Goal: Find specific page/section: Find specific page/section

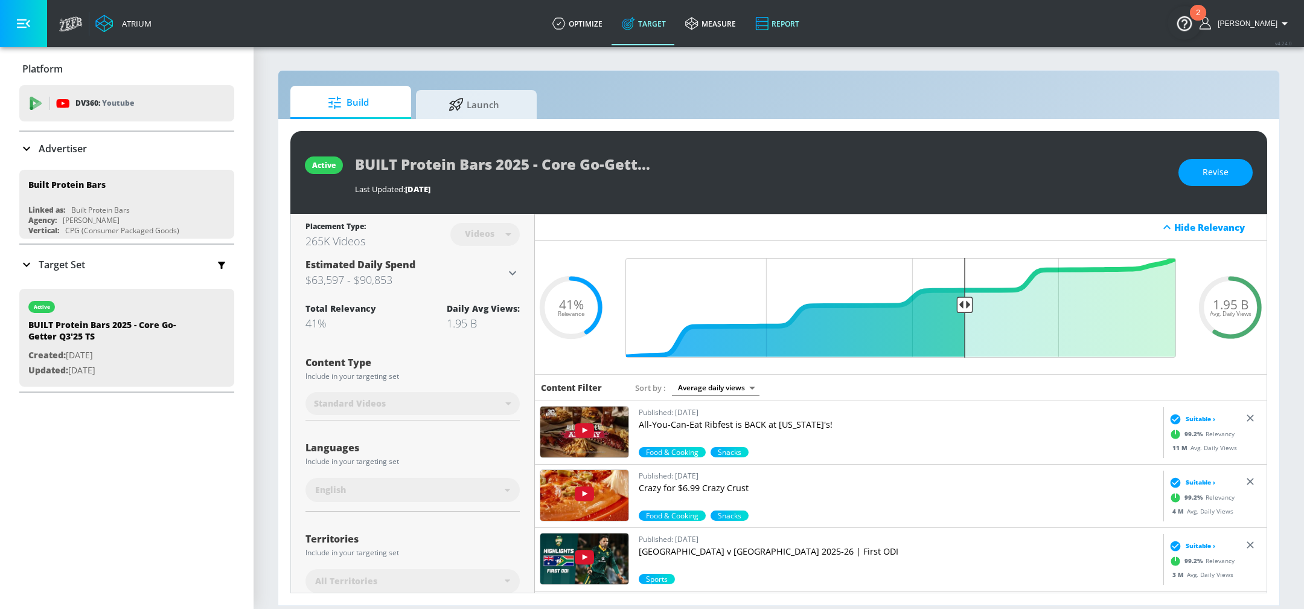
click at [769, 24] on icon at bounding box center [761, 23] width 13 height 14
click at [730, 13] on link "measure" at bounding box center [711, 23] width 70 height 43
click at [472, 123] on div "active BUILT Protein Bars 2025 - Core Go-Getter Q3'25 TS Last Updated: [DATE] R…" at bounding box center [778, 362] width 1001 height 486
click at [458, 103] on icon at bounding box center [456, 102] width 15 height 13
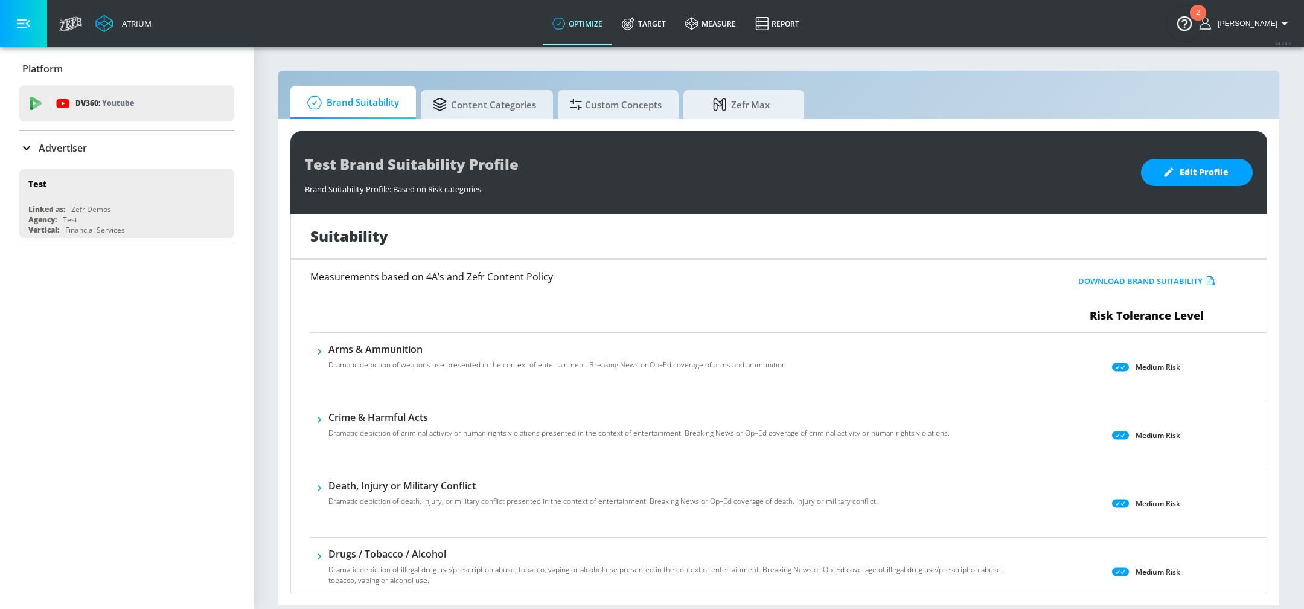
click at [44, 150] on p "Advertiser" at bounding box center [63, 147] width 48 height 13
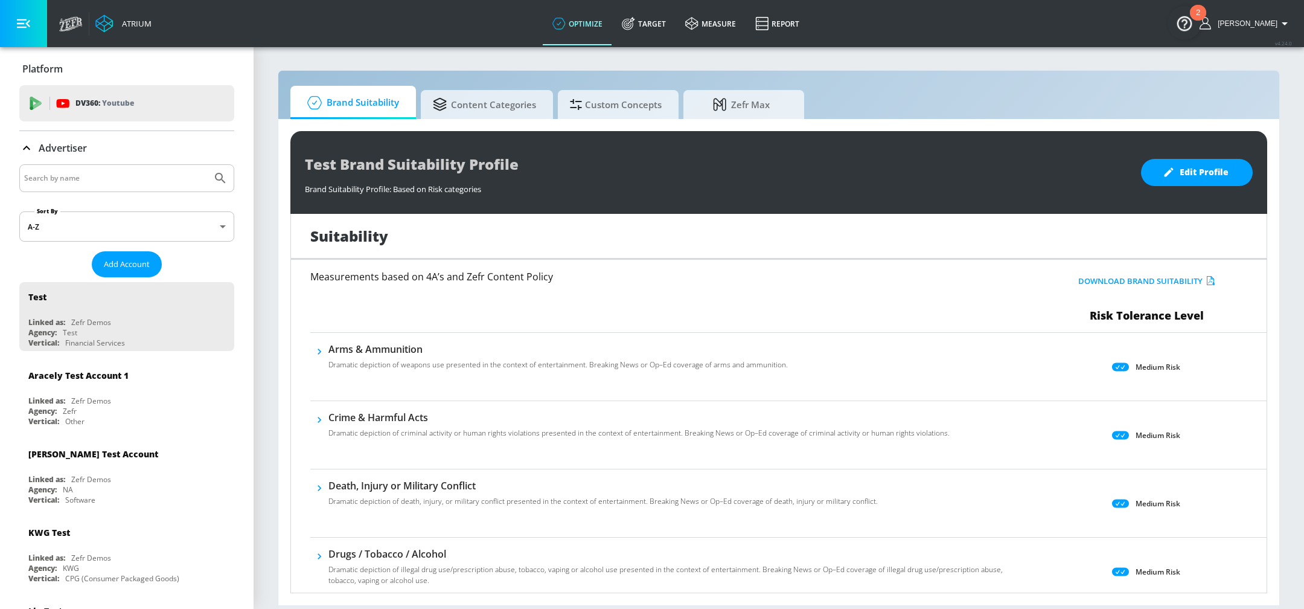
click at [84, 176] on input "Search by name" at bounding box center [115, 178] width 183 height 16
type input "built"
click at [207, 165] on button "Submit Search" at bounding box center [220, 178] width 27 height 27
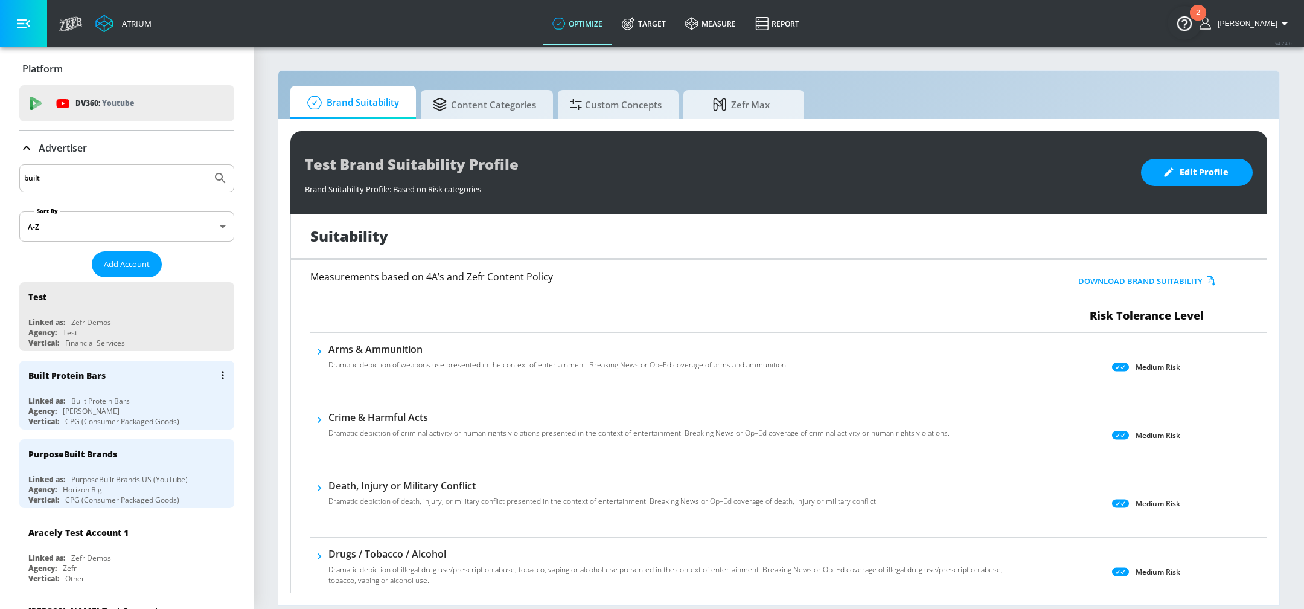
click at [101, 389] on div "Built Protein Bars Linked as: Built Protein Bars Agency: Merkley Vertical: CPG …" at bounding box center [126, 394] width 215 height 69
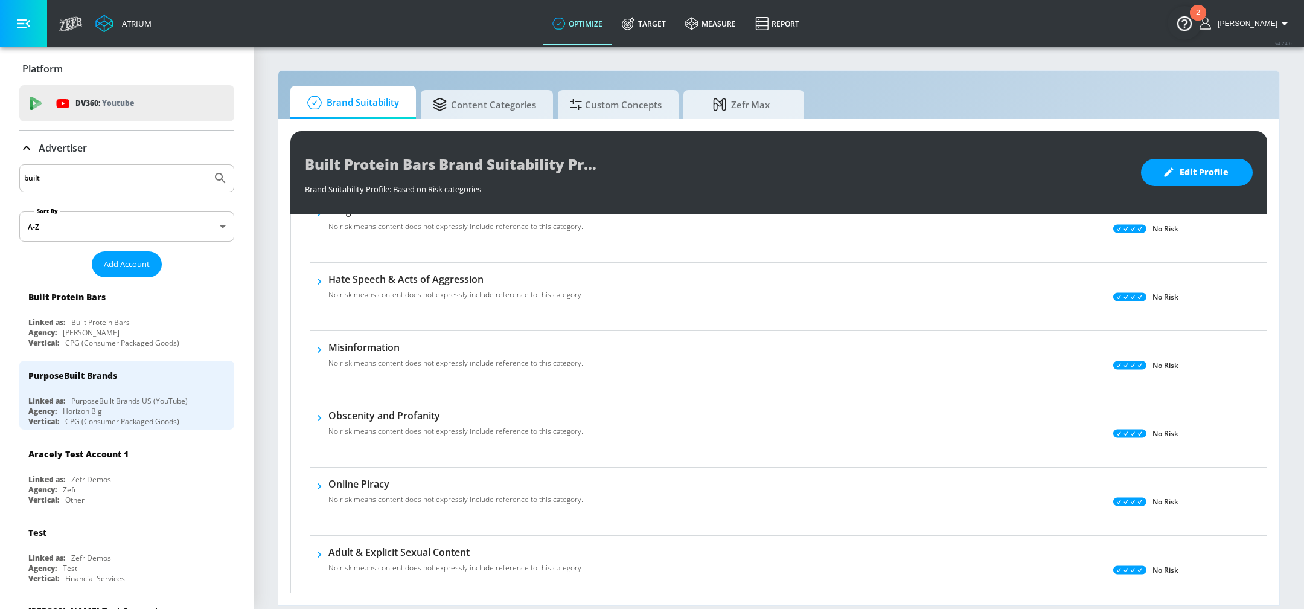
scroll to position [870, 0]
